Goal: Communication & Community: Participate in discussion

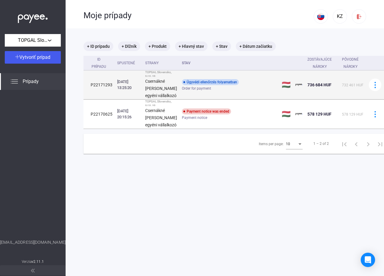
click at [209, 91] on div "Order for payment" at bounding box center [229, 88] width 95 height 4
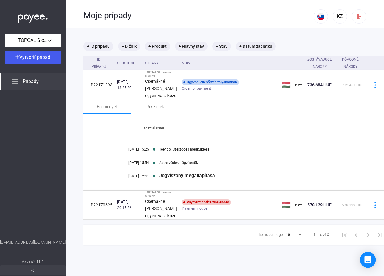
click at [373, 260] on div "Open Intercom Messenger" at bounding box center [368, 260] width 16 height 16
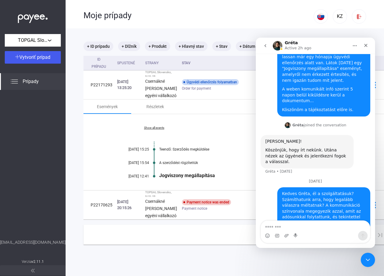
scroll to position [62, 0]
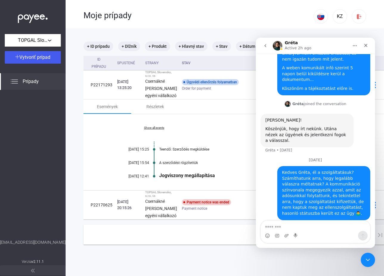
click at [267, 44] on icon "go back" at bounding box center [265, 45] width 5 height 5
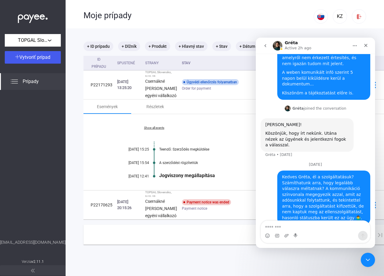
scroll to position [62, 0]
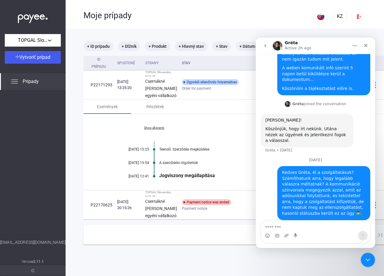
click at [266, 45] on icon "go back" at bounding box center [266, 45] width 2 height 3
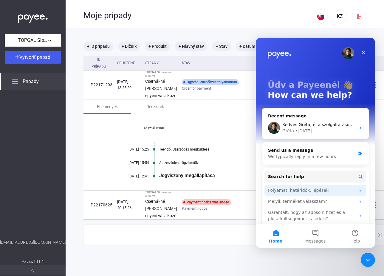
click at [299, 188] on div "Folyamat, határidők, lépések" at bounding box center [312, 190] width 88 height 6
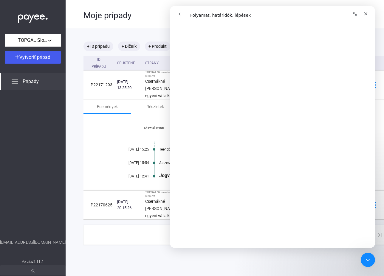
scroll to position [690, 0]
